Goal: Task Accomplishment & Management: Manage account settings

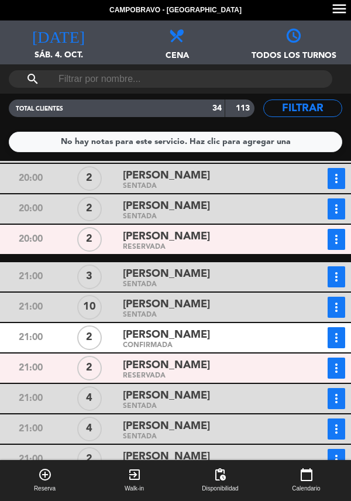
scroll to position [159, 0]
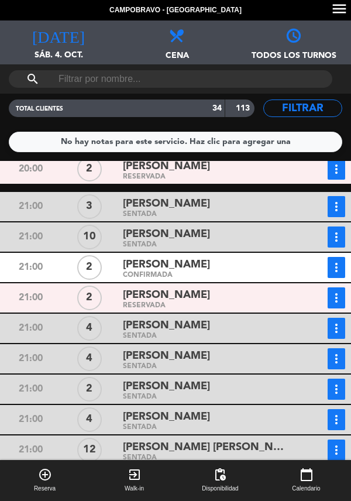
click at [276, 302] on div "[PERSON_NAME]" at bounding box center [207, 295] width 169 height 16
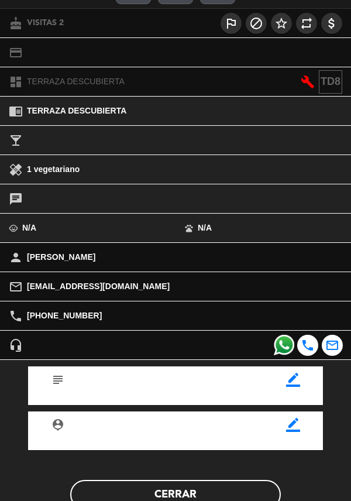
scroll to position [153, 0]
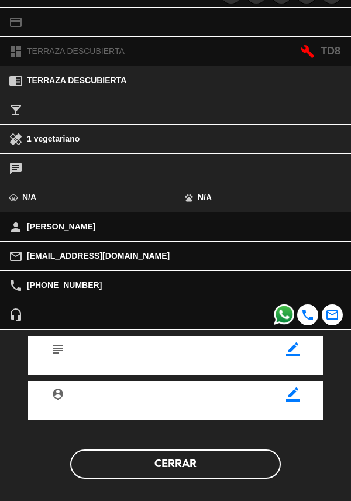
click at [191, 460] on button "Cerrar" at bounding box center [175, 463] width 211 height 29
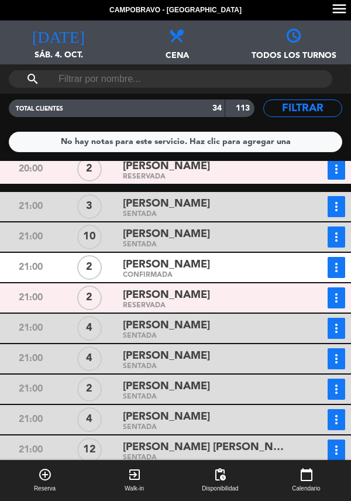
click at [339, 292] on icon "more_vert" at bounding box center [336, 298] width 14 height 14
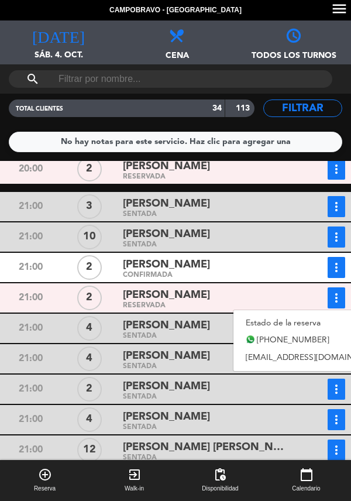
click at [288, 315] on link "Estado de la reserva" at bounding box center [314, 323] width 163 height 18
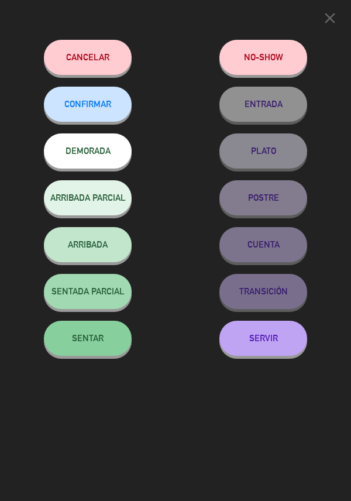
click at [87, 334] on button "SENTAR" at bounding box center [88, 338] width 88 height 35
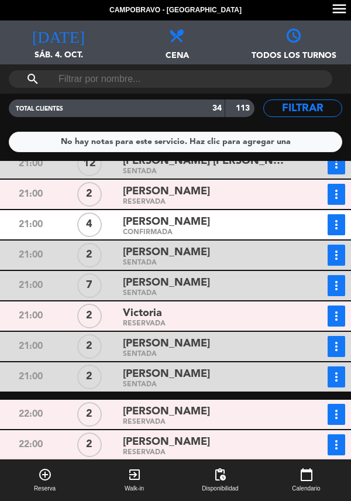
scroll to position [483, 0]
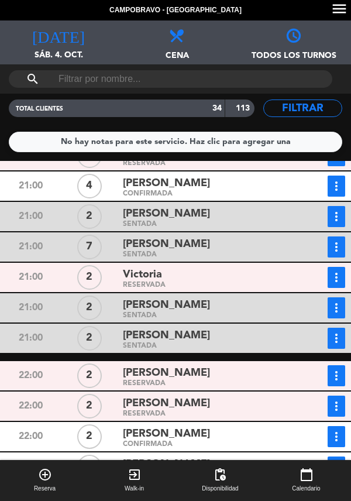
click at [252, 279] on div "Victoria" at bounding box center [207, 275] width 169 height 16
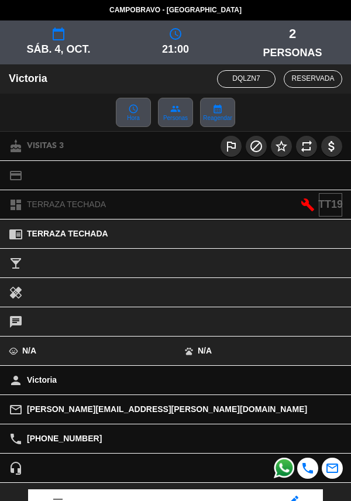
scroll to position [153, 0]
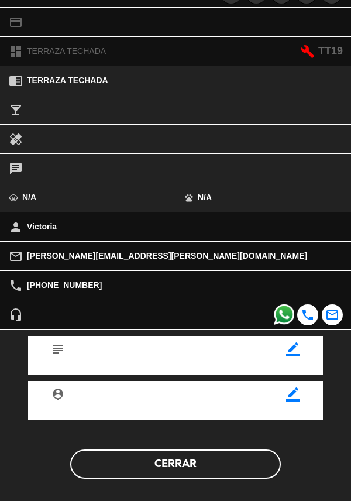
click at [205, 463] on button "Cerrar" at bounding box center [175, 463] width 211 height 29
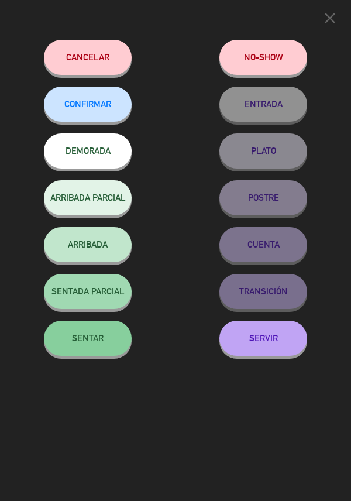
click at [97, 336] on span "SENTAR" at bounding box center [88, 338] width 32 height 10
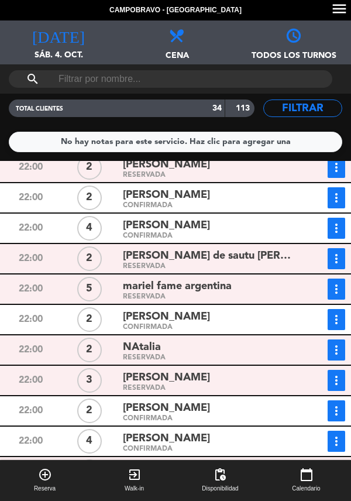
scroll to position [611, 0]
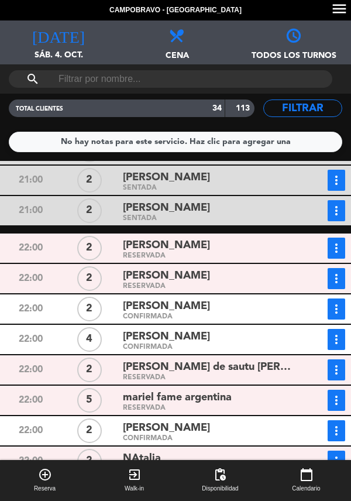
click at [128, 253] on div "RESERVADA" at bounding box center [207, 255] width 169 height 5
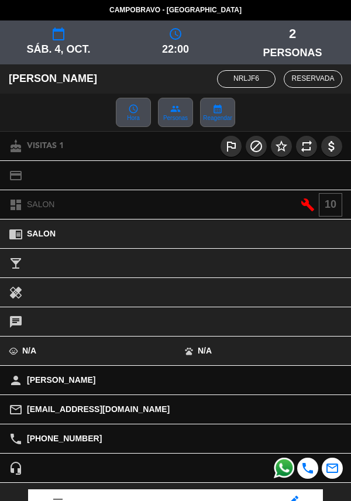
scroll to position [153, 0]
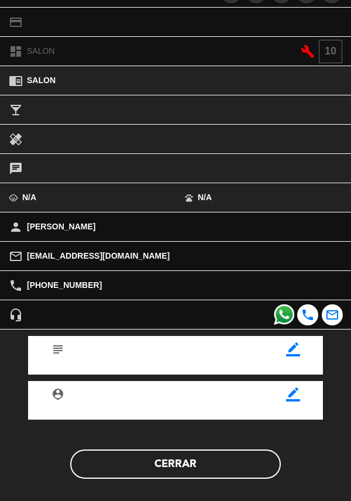
click at [141, 460] on button "Cerrar" at bounding box center [175, 463] width 211 height 29
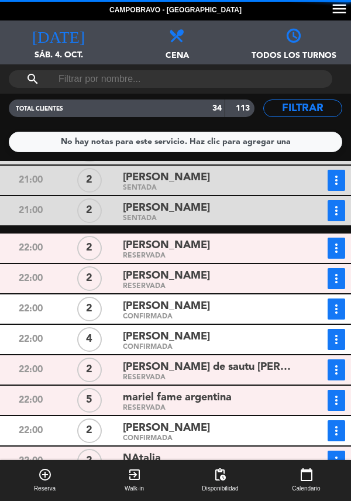
click at [98, 266] on div "2" at bounding box center [89, 278] width 25 height 25
click at [129, 284] on div "RESERVADA" at bounding box center [207, 286] width 169 height 5
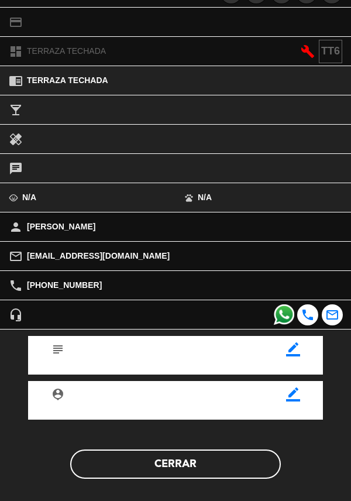
click at [154, 468] on button "Cerrar" at bounding box center [175, 463] width 211 height 29
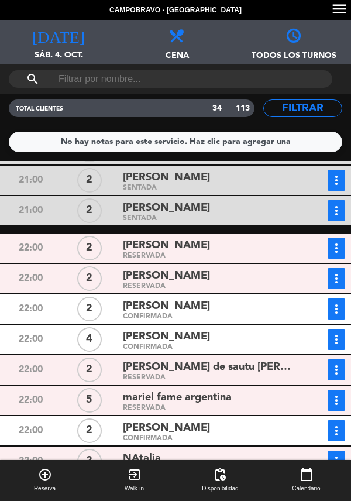
click at [122, 298] on div "Dante CONFIRMADA" at bounding box center [207, 308] width 177 height 21
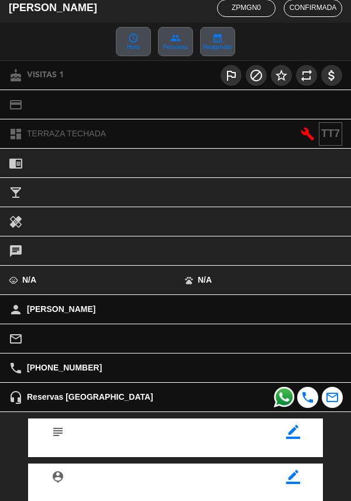
scroll to position [139, 0]
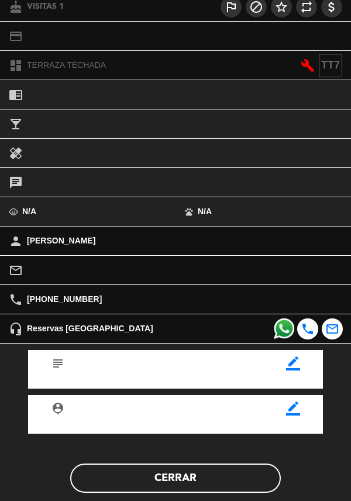
click at [148, 482] on button "Cerrar" at bounding box center [175, 477] width 211 height 29
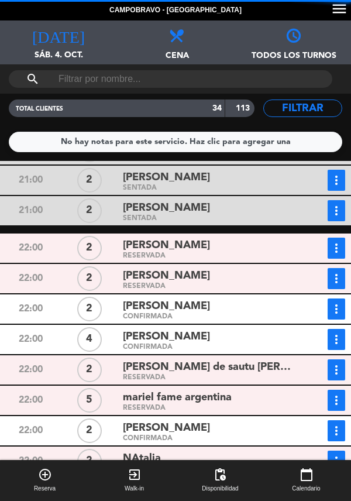
click at [106, 355] on div "22:00 2 guadalupe aiello de sautu riestra RESERVADA more_vert Estado de la rese…" at bounding box center [175, 369] width 357 height 29
click at [101, 357] on div "2" at bounding box center [89, 369] width 25 height 25
click at [175, 359] on span "[PERSON_NAME] de sautu [PERSON_NAME]" at bounding box center [207, 367] width 169 height 17
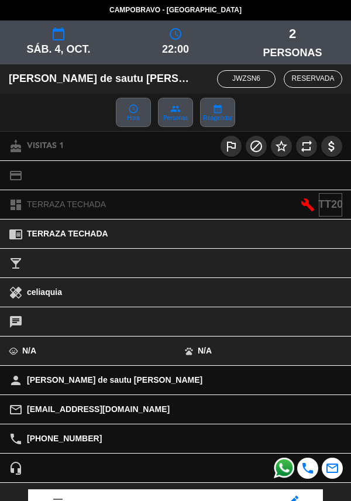
scroll to position [153, 0]
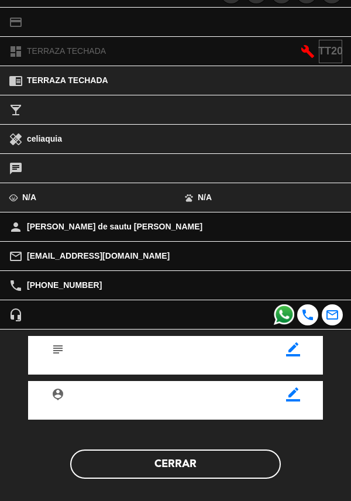
click at [155, 483] on div "subject border_color person_pin border_color Cerrar" at bounding box center [175, 416] width 369 height 174
click at [177, 470] on button "Cerrar" at bounding box center [175, 463] width 211 height 29
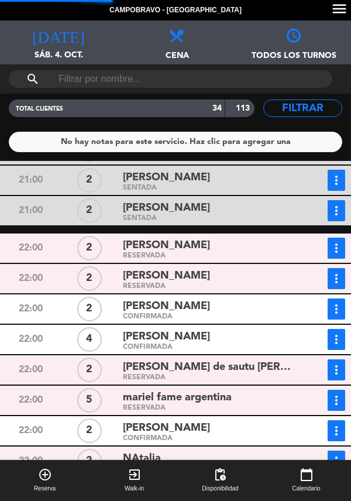
click at [137, 389] on span "mariel fame argentina" at bounding box center [177, 397] width 109 height 17
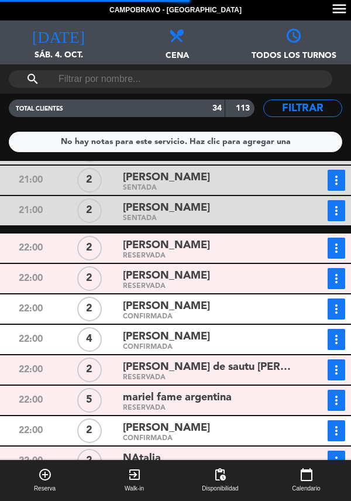
click at [122, 420] on div "Matías Luciano Costallat CONFIRMADA" at bounding box center [207, 430] width 177 height 21
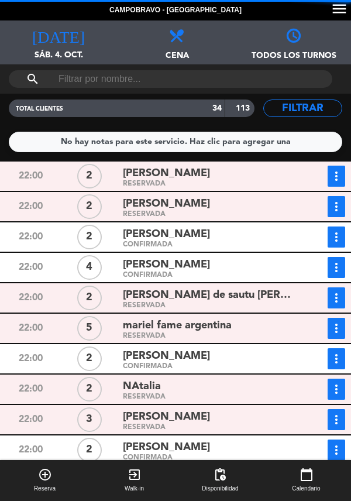
scroll to position [722, 0]
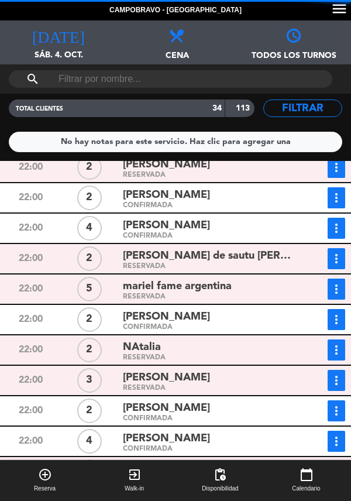
click at [124, 400] on span "[PERSON_NAME]" at bounding box center [166, 408] width 87 height 17
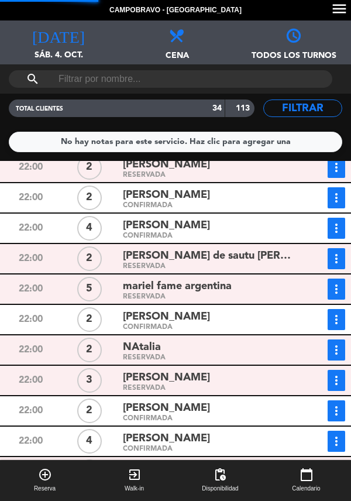
click at [133, 446] on div "CONFIRMADA" at bounding box center [207, 448] width 169 height 5
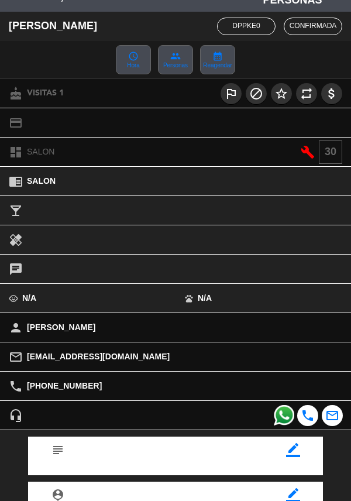
scroll to position [153, 0]
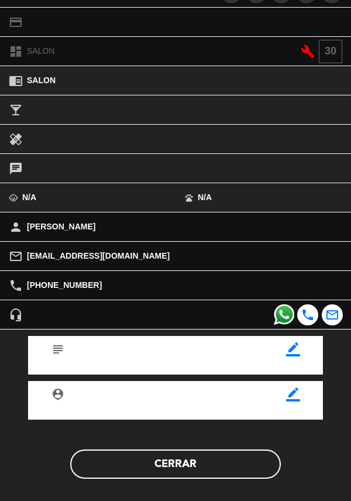
click at [140, 474] on button "Cerrar" at bounding box center [175, 463] width 211 height 29
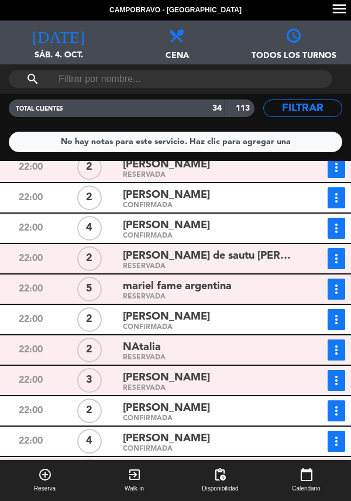
scroll to position [630, 0]
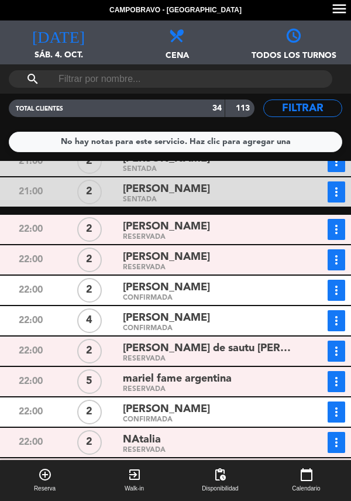
click at [68, 219] on div "2" at bounding box center [89, 229] width 59 height 21
click at [103, 219] on div "2" at bounding box center [89, 229] width 59 height 21
click at [127, 218] on span "[PERSON_NAME]" at bounding box center [166, 226] width 87 height 17
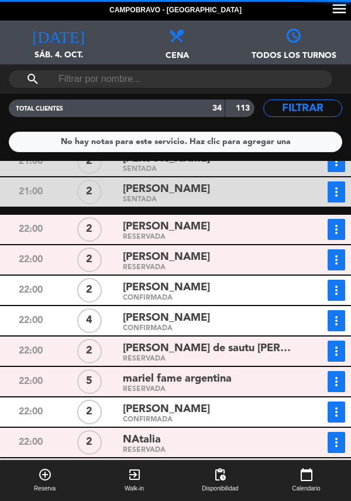
click at [106, 249] on div "2" at bounding box center [89, 259] width 59 height 21
click at [147, 265] on div "RESERVADA" at bounding box center [207, 267] width 169 height 5
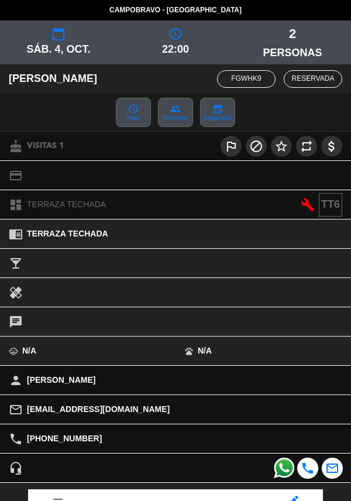
scroll to position [153, 0]
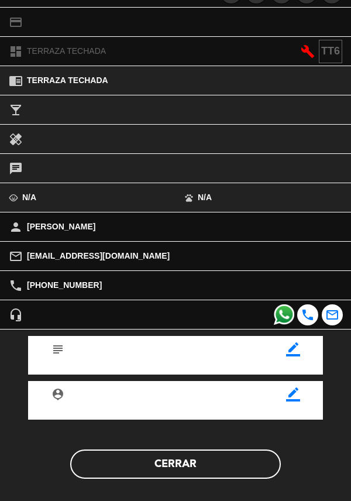
click at [157, 475] on button "Cerrar" at bounding box center [175, 463] width 211 height 29
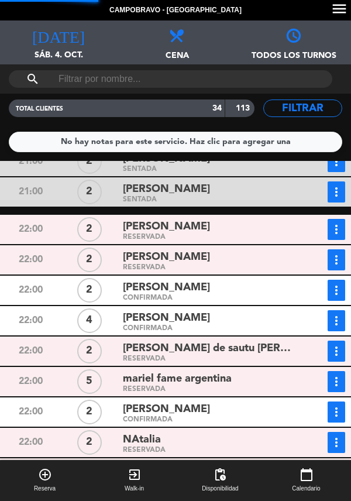
click at [99, 278] on div "2" at bounding box center [89, 290] width 25 height 25
click at [126, 326] on div "CONFIRMADA" at bounding box center [207, 328] width 169 height 5
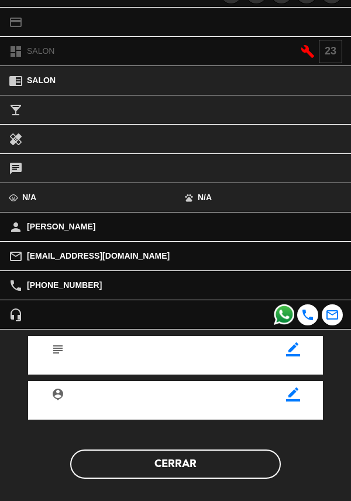
click at [168, 463] on button "Cerrar" at bounding box center [175, 463] width 211 height 29
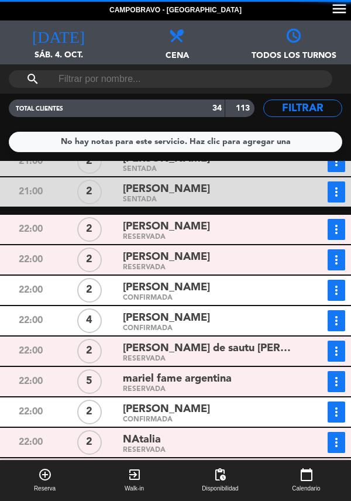
click at [139, 370] on span "mariel fame argentina" at bounding box center [177, 378] width 109 height 17
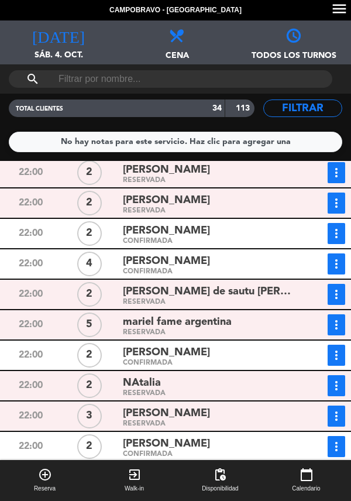
click at [97, 343] on div "2" at bounding box center [89, 355] width 25 height 25
click at [125, 344] on span "[PERSON_NAME]" at bounding box center [166, 352] width 87 height 17
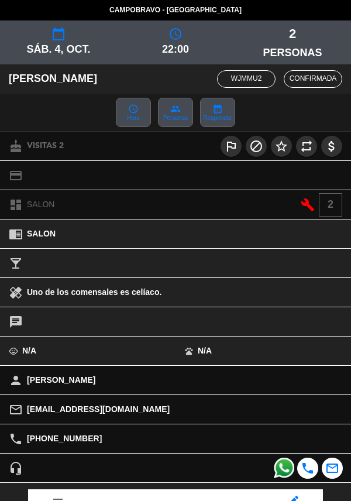
scroll to position [149, 0]
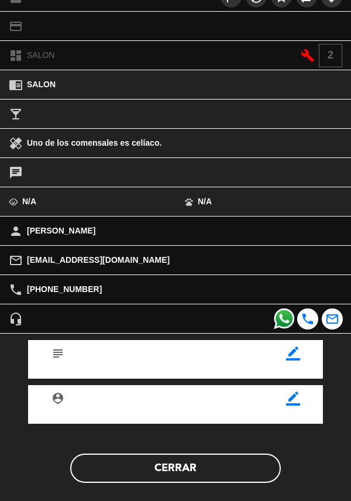
click at [174, 466] on button "Cerrar" at bounding box center [175, 467] width 211 height 29
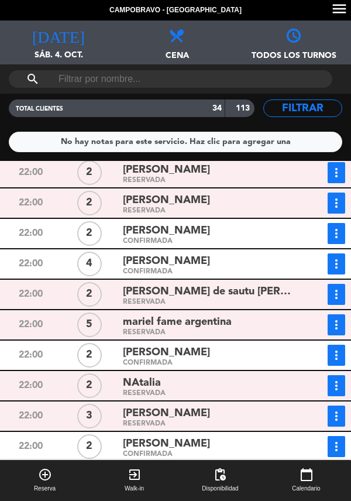
click at [130, 391] on div "RESERVADA" at bounding box center [207, 393] width 169 height 5
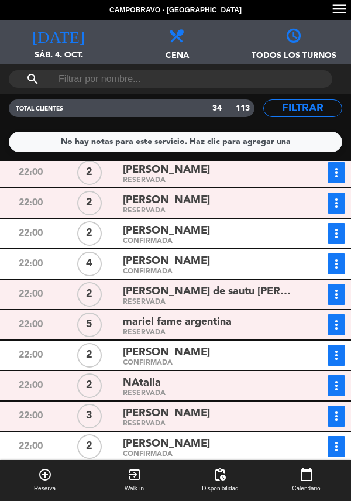
scroll to position [722, 0]
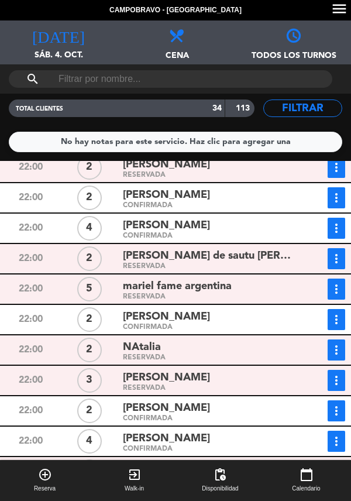
click at [125, 400] on span "[PERSON_NAME]" at bounding box center [166, 408] width 87 height 17
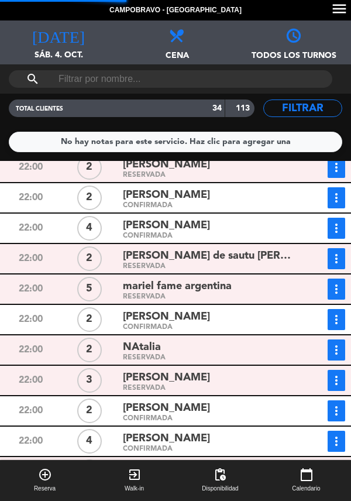
click at [140, 446] on div "CONFIRMADA" at bounding box center [207, 448] width 169 height 5
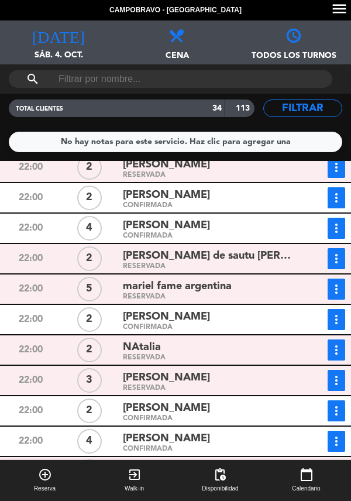
click at [150, 477] on div "RESERVADA" at bounding box center [207, 479] width 169 height 5
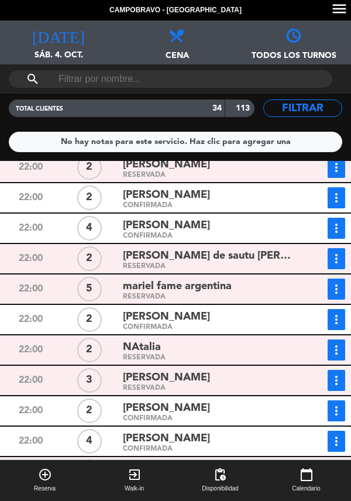
scroll to position [0, 0]
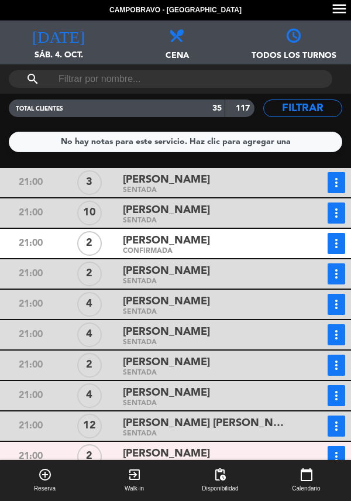
scroll to position [218, 0]
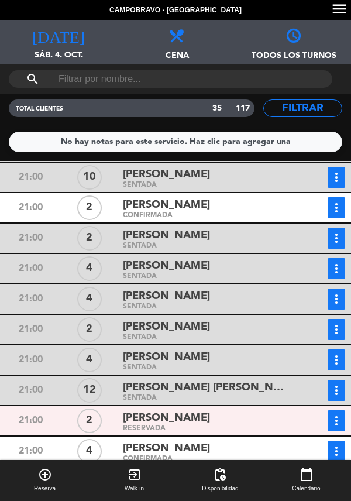
click at [339, 209] on icon "more_vert" at bounding box center [336, 208] width 14 height 14
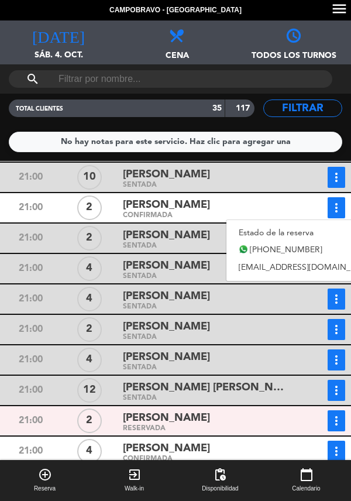
click at [310, 235] on link "Estado de la reserva" at bounding box center [307, 233] width 163 height 18
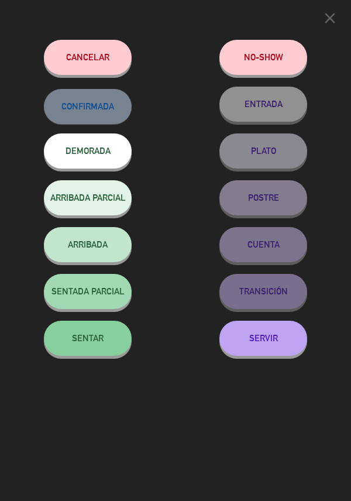
click at [90, 347] on button "SENTAR" at bounding box center [88, 338] width 88 height 35
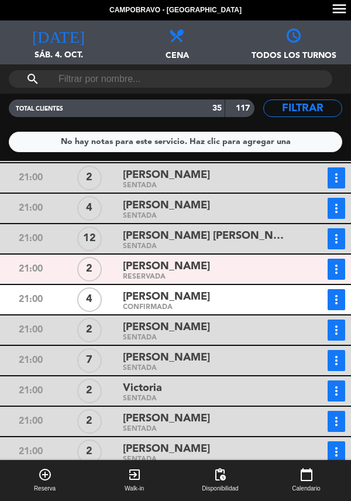
scroll to position [429, 0]
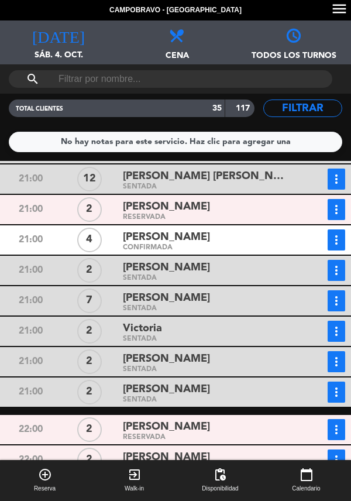
click at [217, 78] on input "text" at bounding box center [170, 79] width 226 height 18
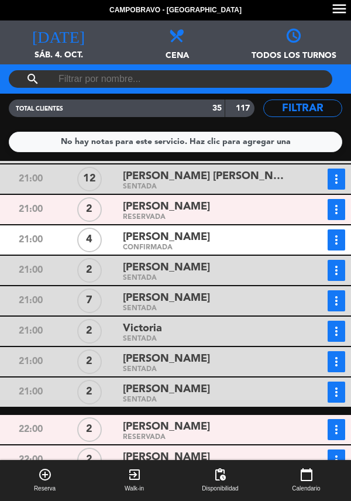
click at [341, 135] on div "No hay notas para este servicio. Haz clic para agregar una" at bounding box center [176, 142] width 334 height 20
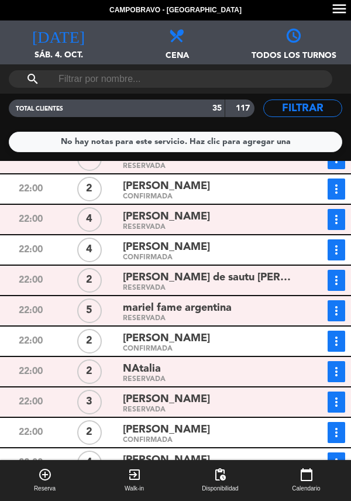
scroll to position [752, 0]
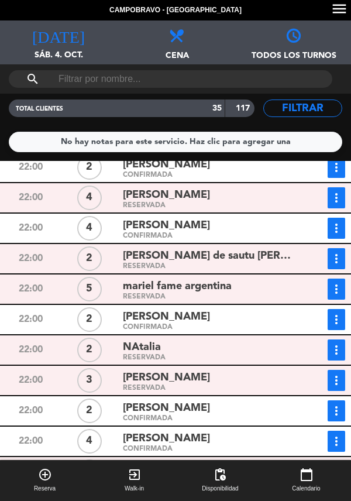
click at [255, 290] on div "mariel fame argentina" at bounding box center [207, 287] width 169 height 16
